Goal: Navigation & Orientation: Find specific page/section

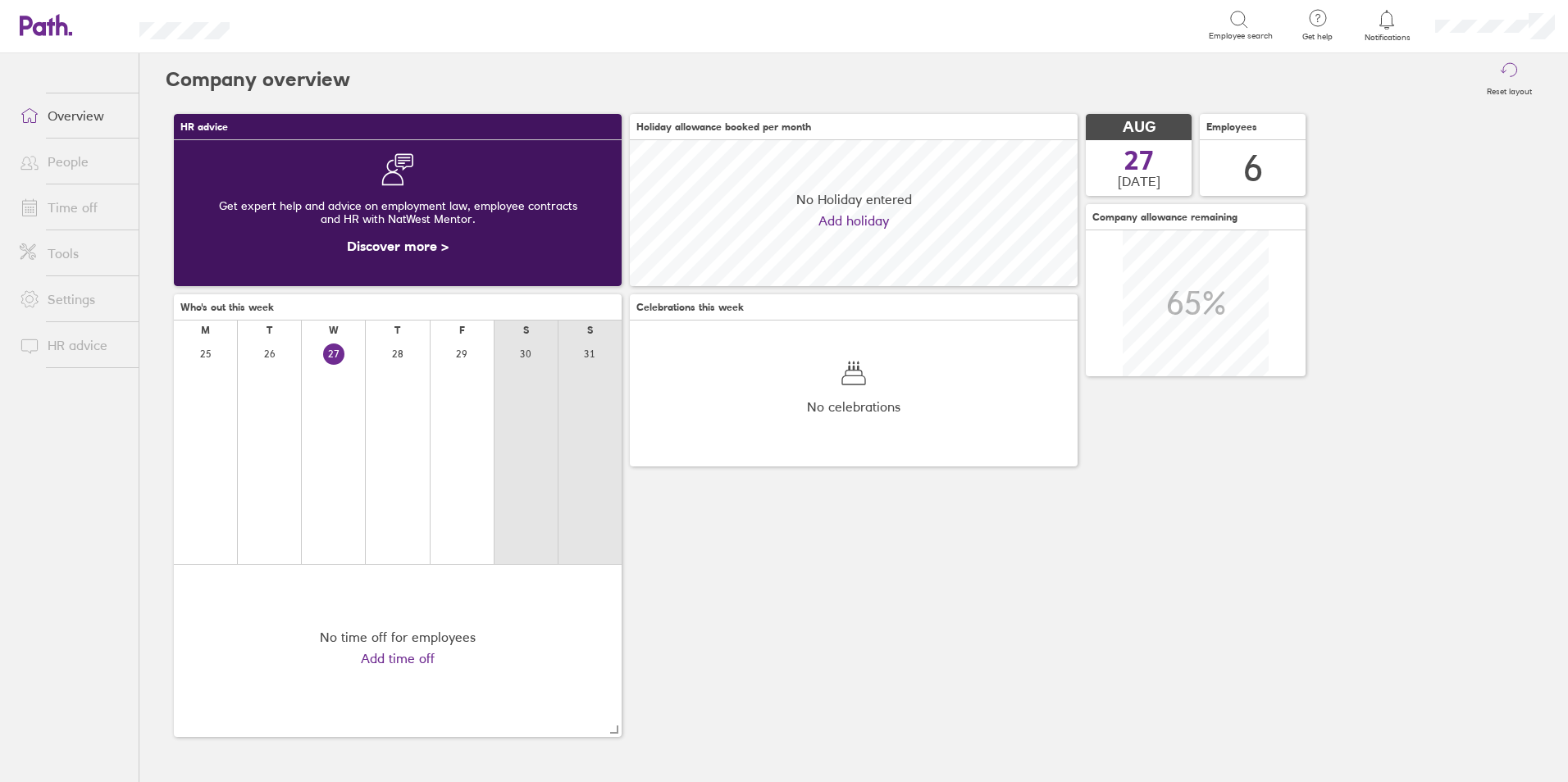
scroll to position [146, 447]
click at [71, 164] on link "People" at bounding box center [73, 161] width 132 height 33
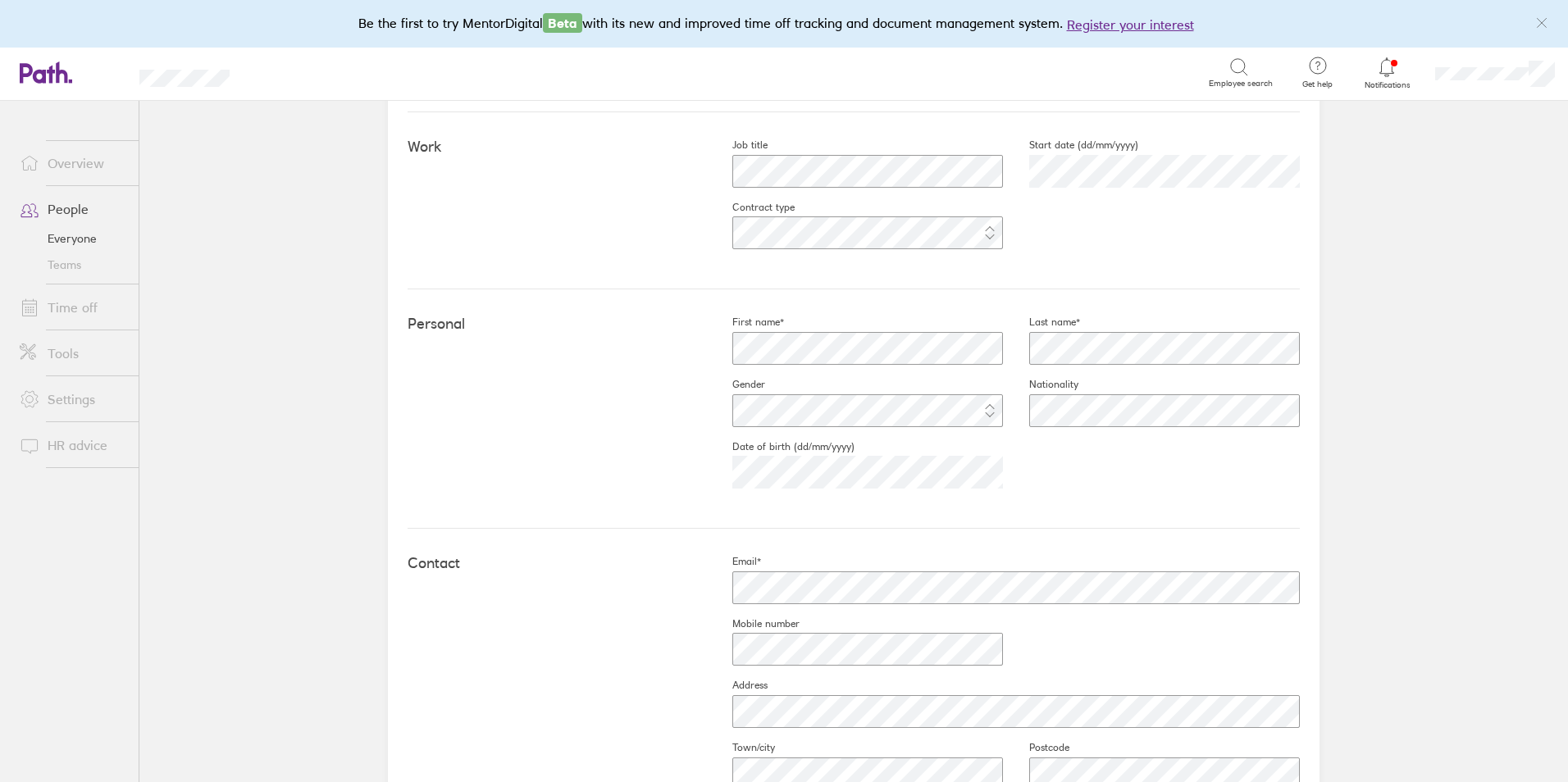
scroll to position [282, 0]
click at [535, 210] on div "Work Job title Start date (dd/mm/yyyy) Contract type" at bounding box center [853, 205] width 892 height 177
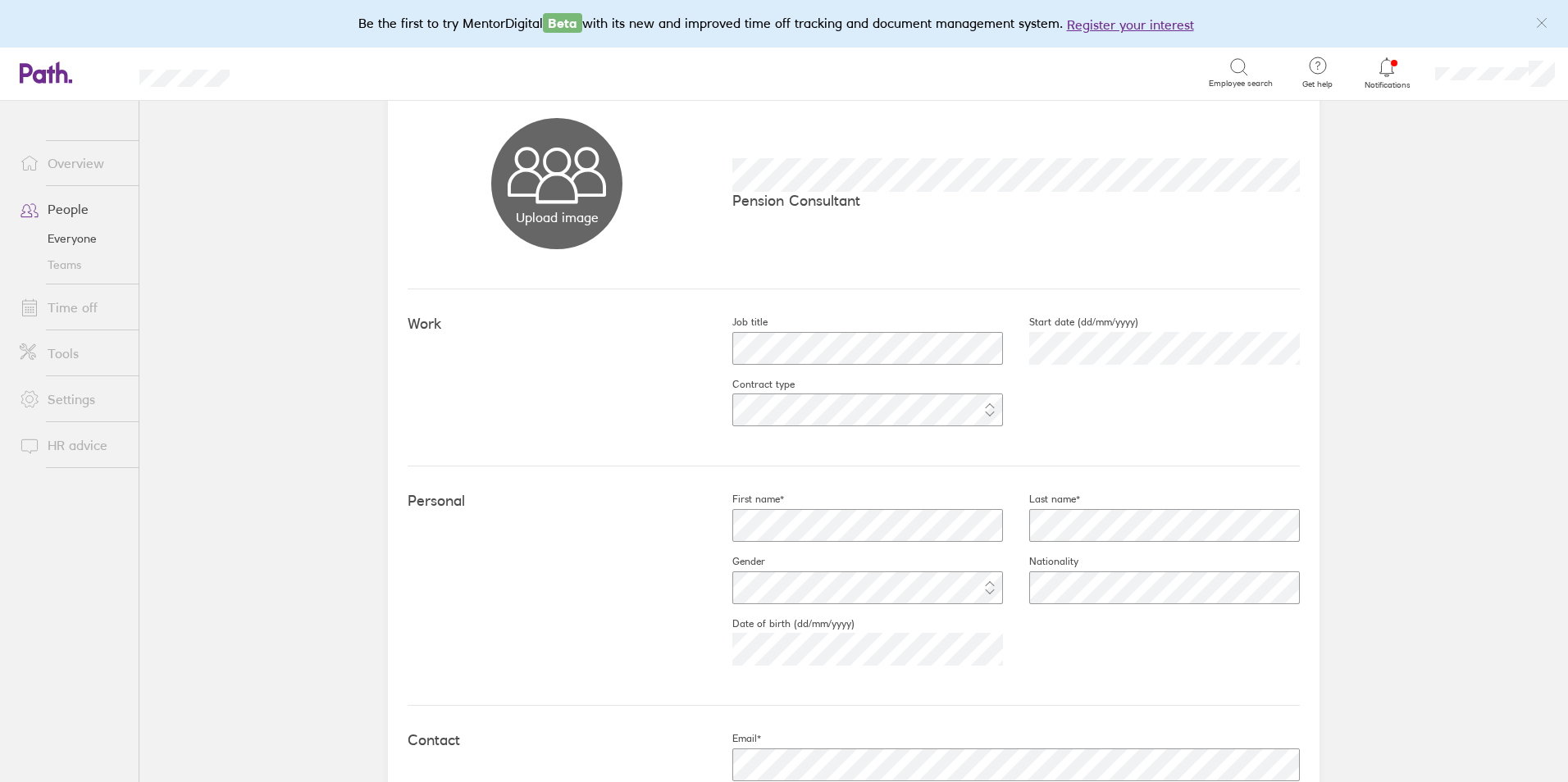
scroll to position [0, 0]
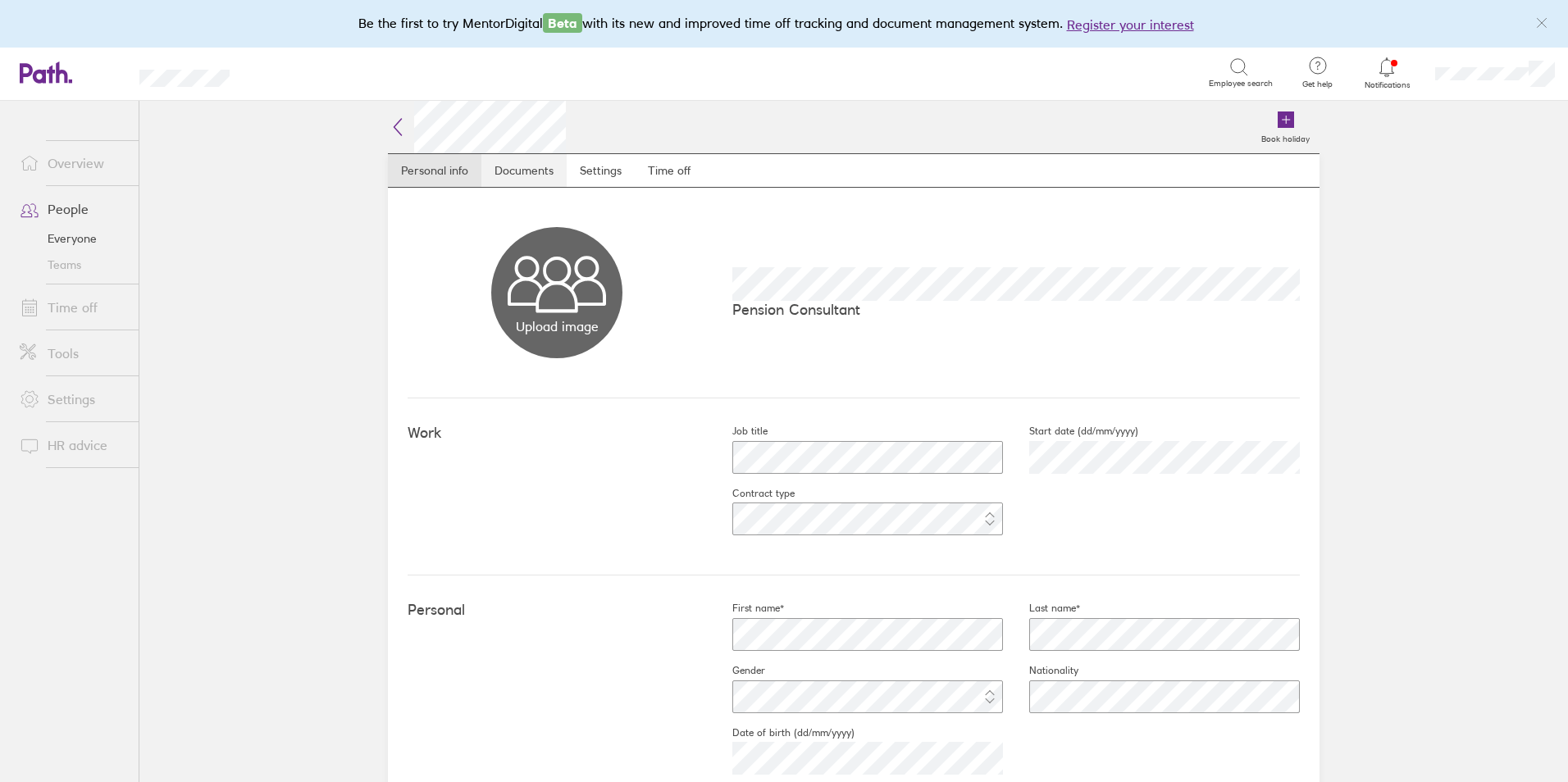
click at [530, 178] on link "Documents" at bounding box center [524, 170] width 86 height 33
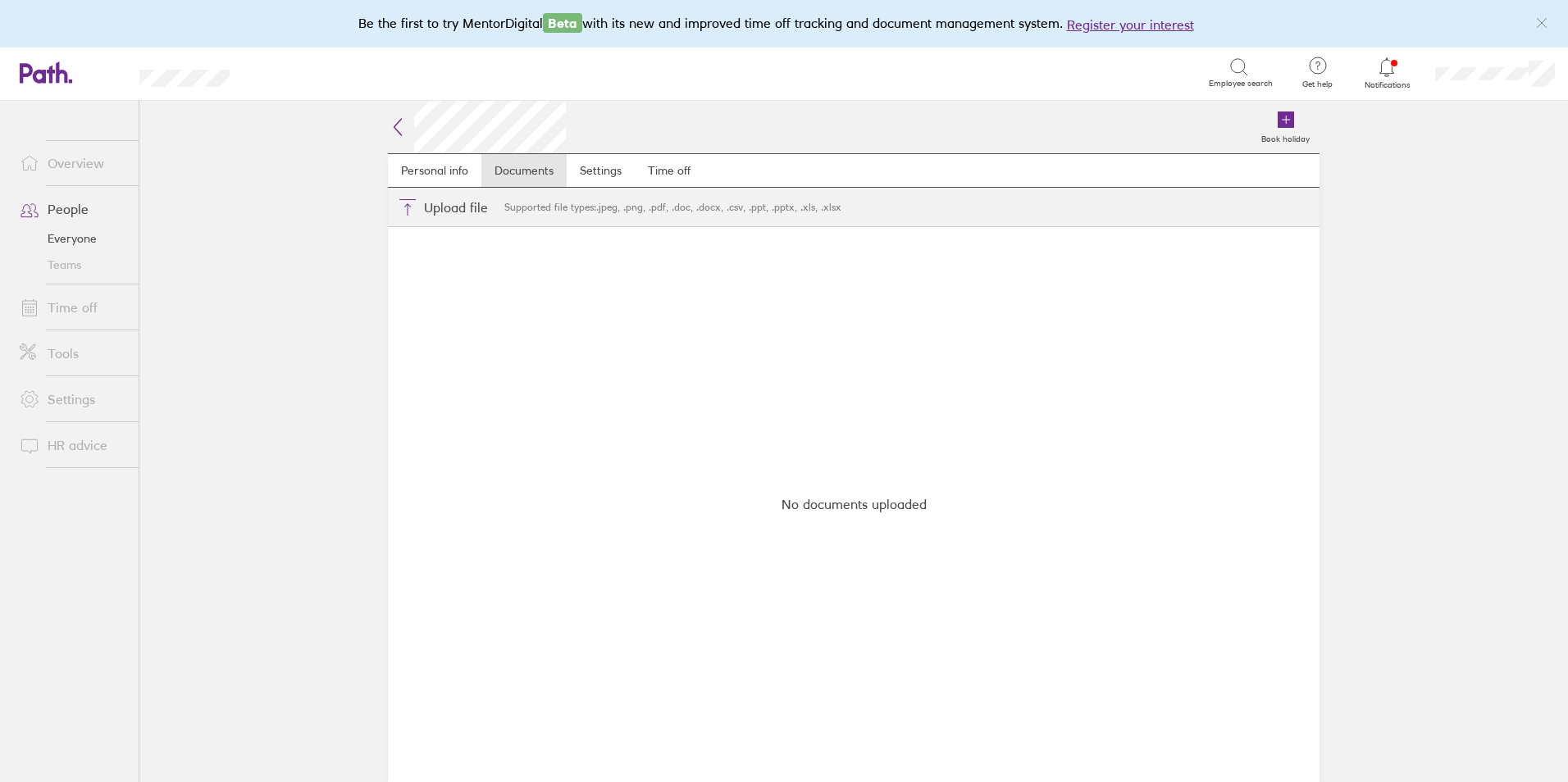
click at [73, 217] on link "People" at bounding box center [73, 209] width 132 height 33
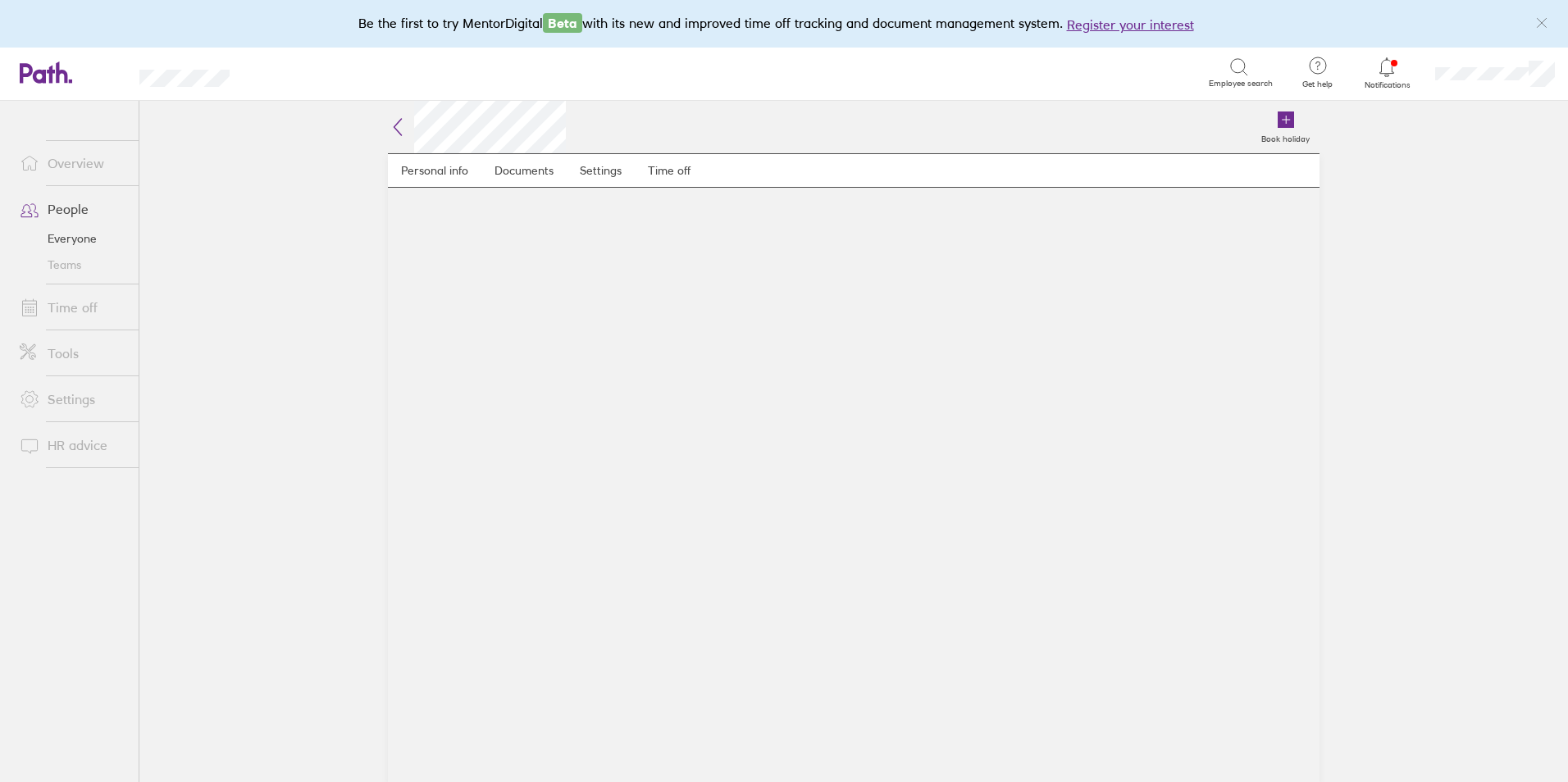
click at [96, 210] on link "People" at bounding box center [73, 209] width 132 height 33
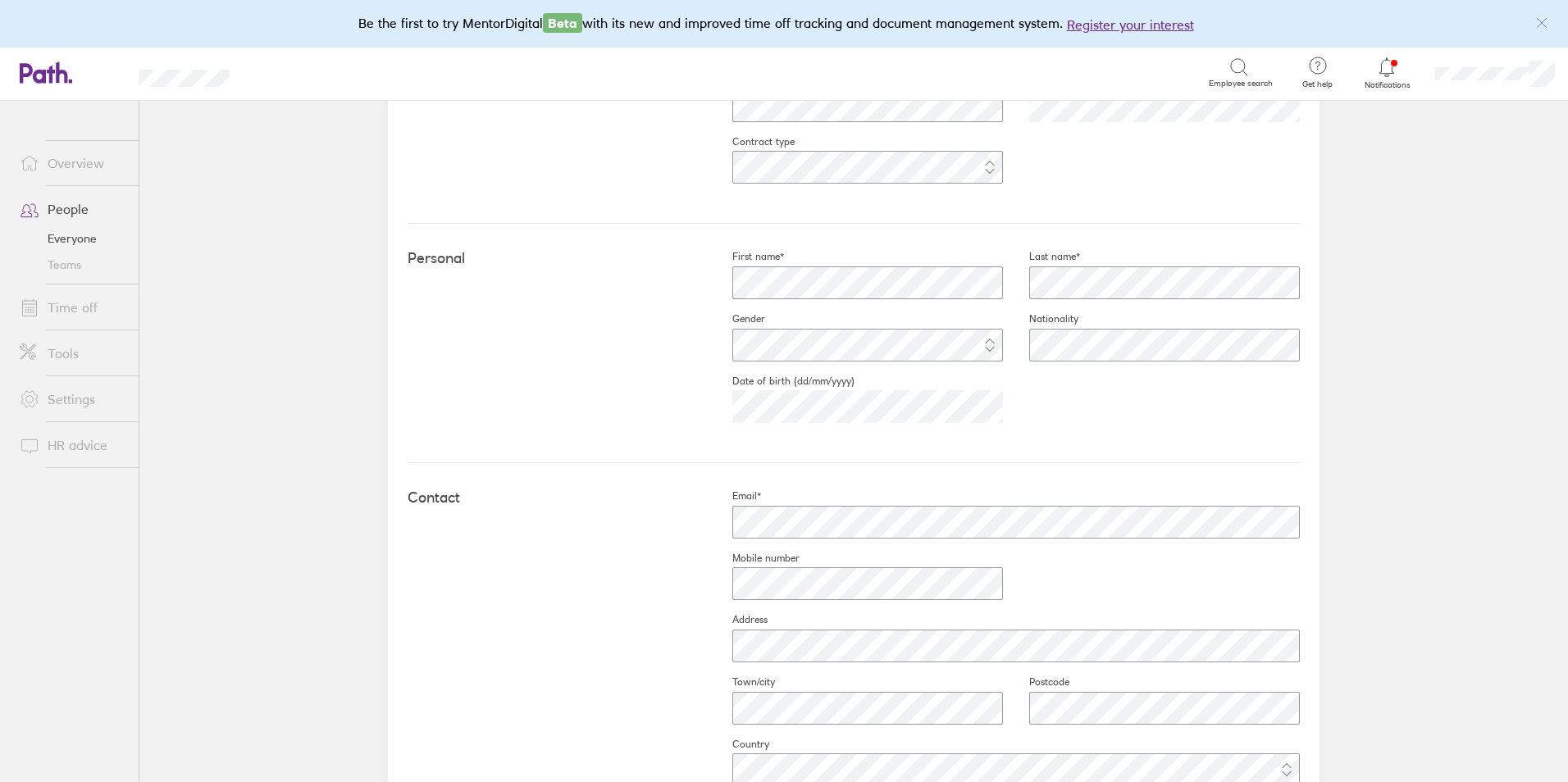
scroll to position [574, 0]
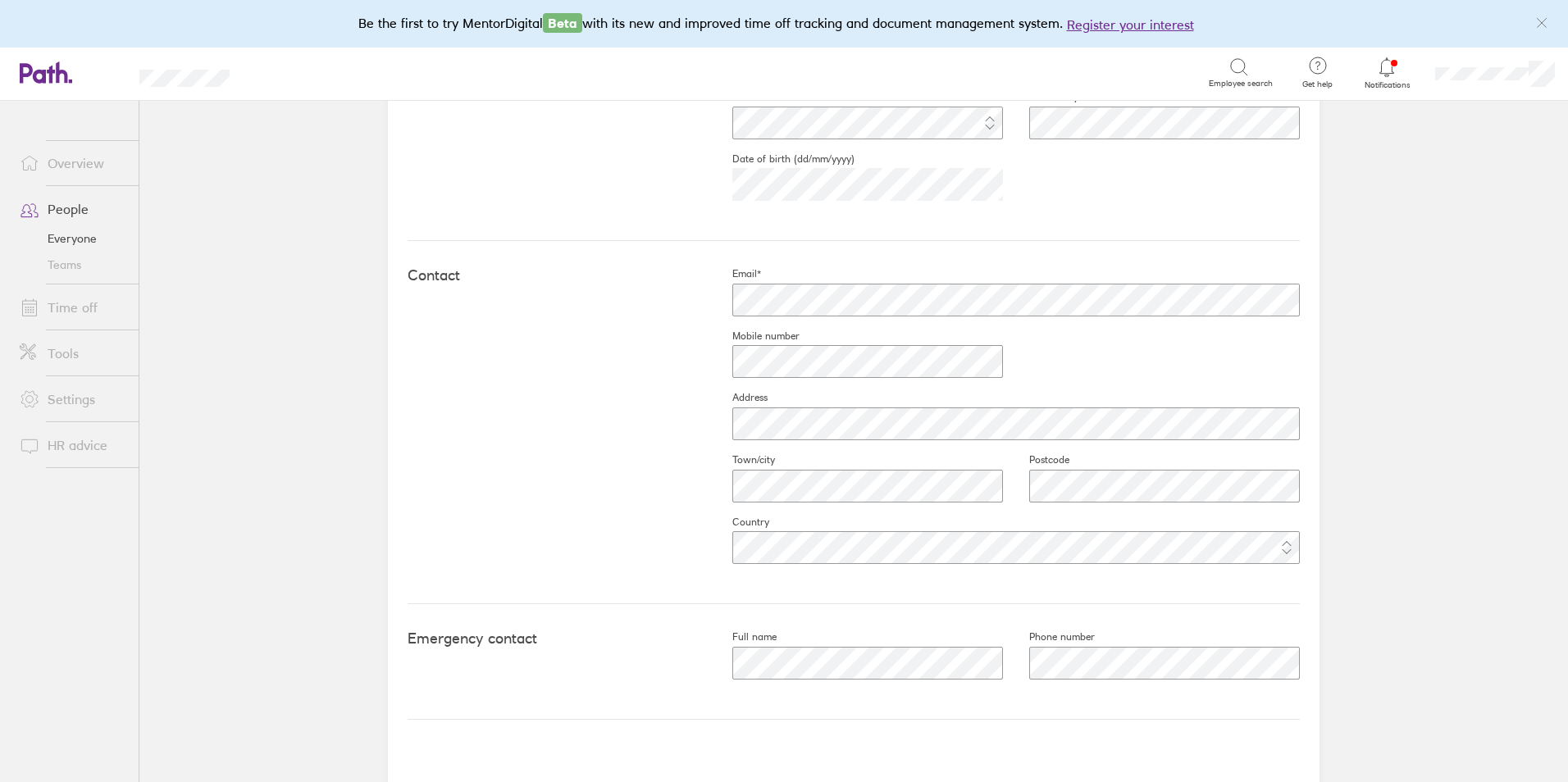
click at [66, 201] on link "People" at bounding box center [73, 209] width 132 height 33
